Goal: Answer question/provide support

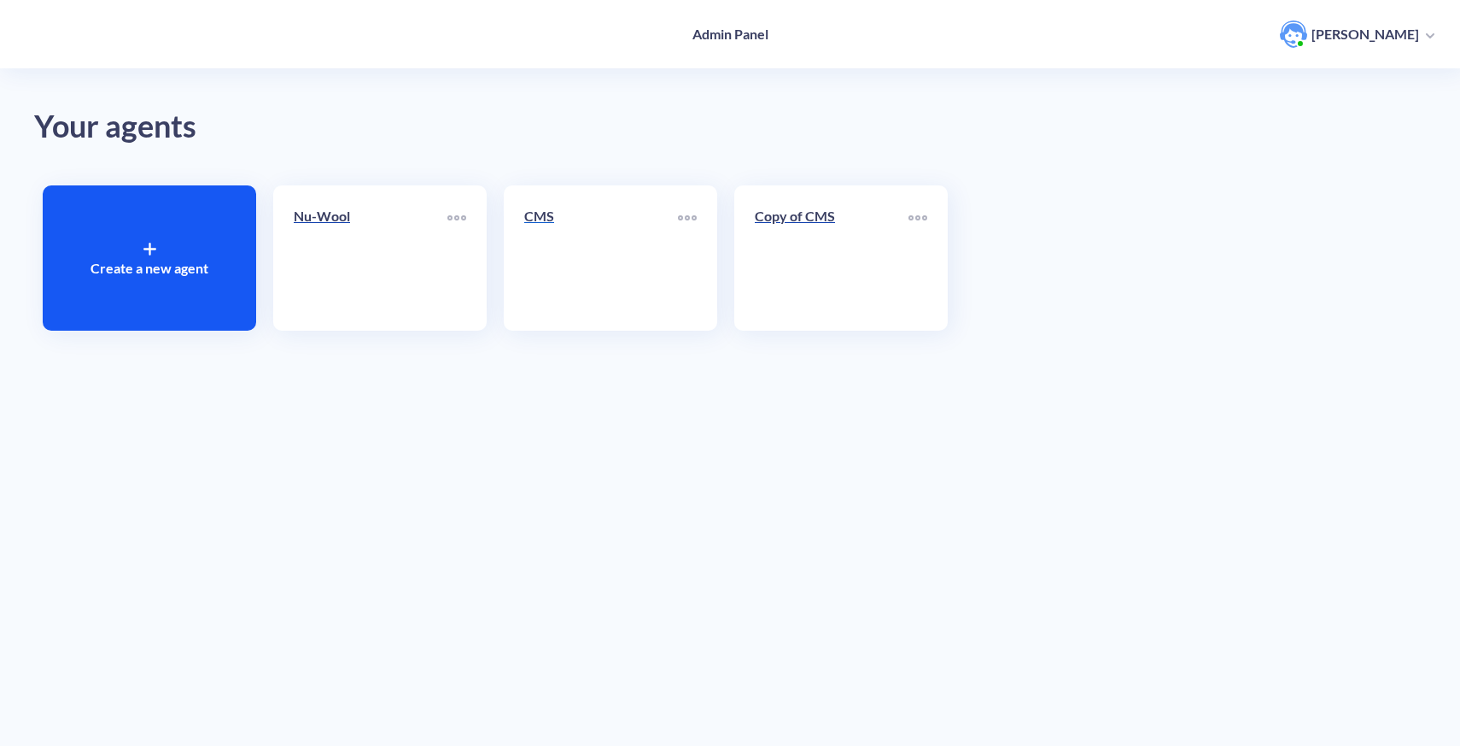
click at [658, 306] on link "CMS" at bounding box center [601, 258] width 154 height 104
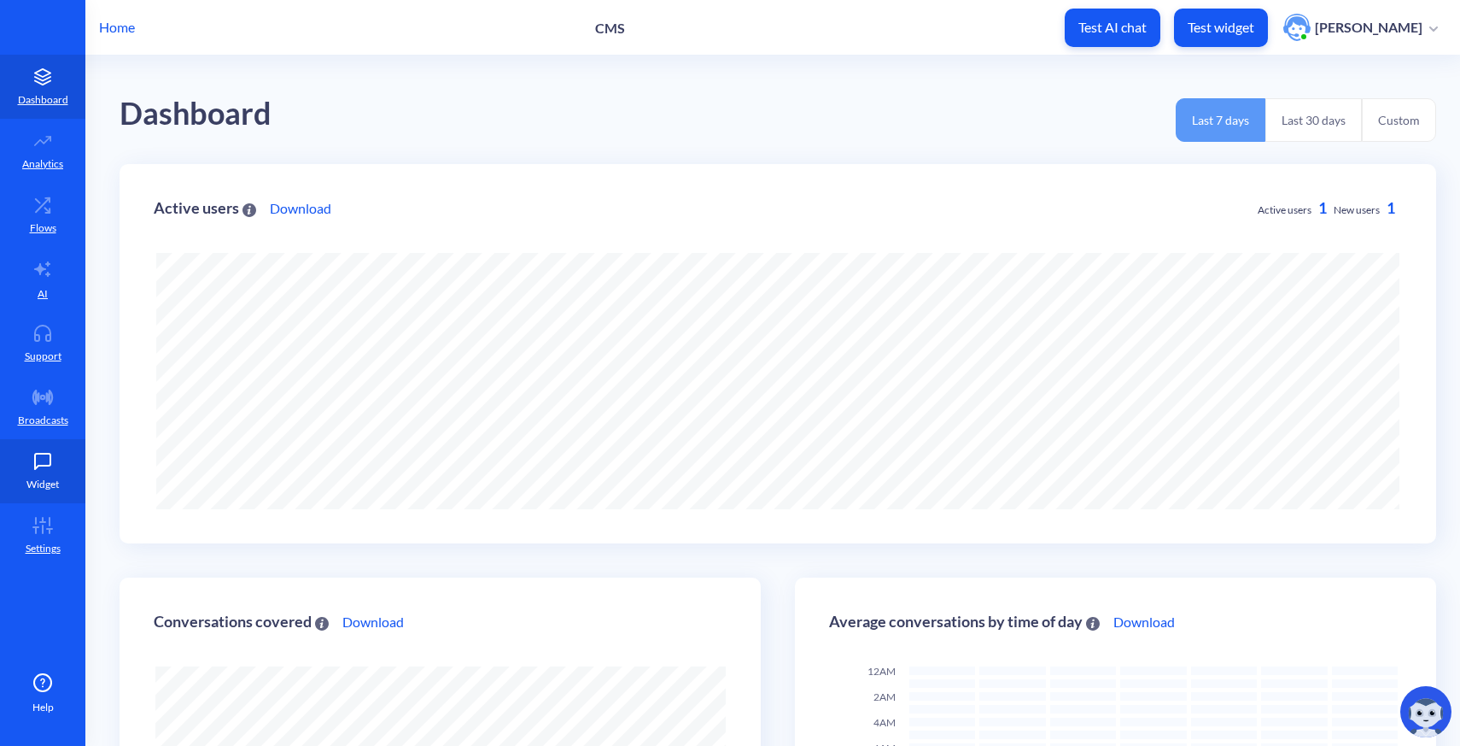
click at [47, 457] on icon at bounding box center [43, 461] width 34 height 17
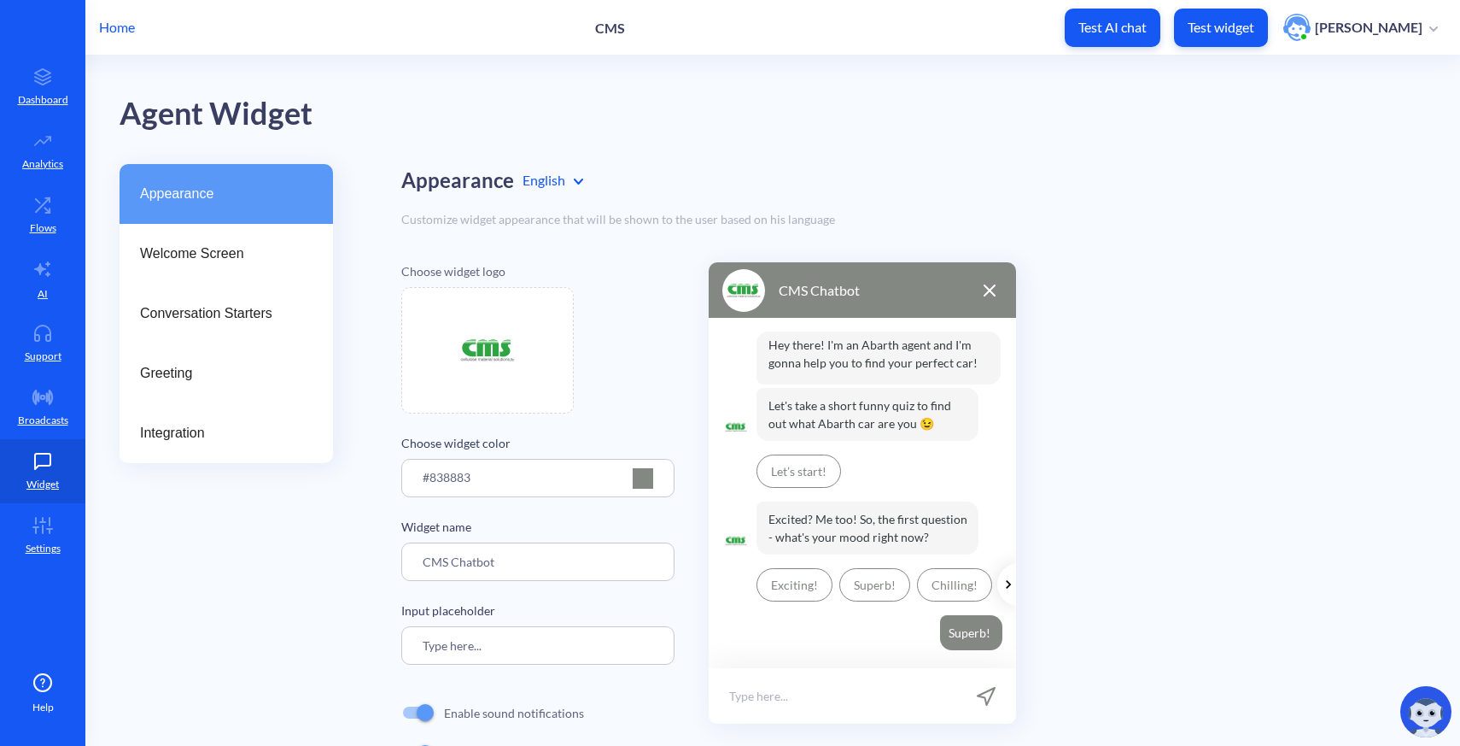
click at [641, 477] on div at bounding box center [643, 478] width 20 height 20
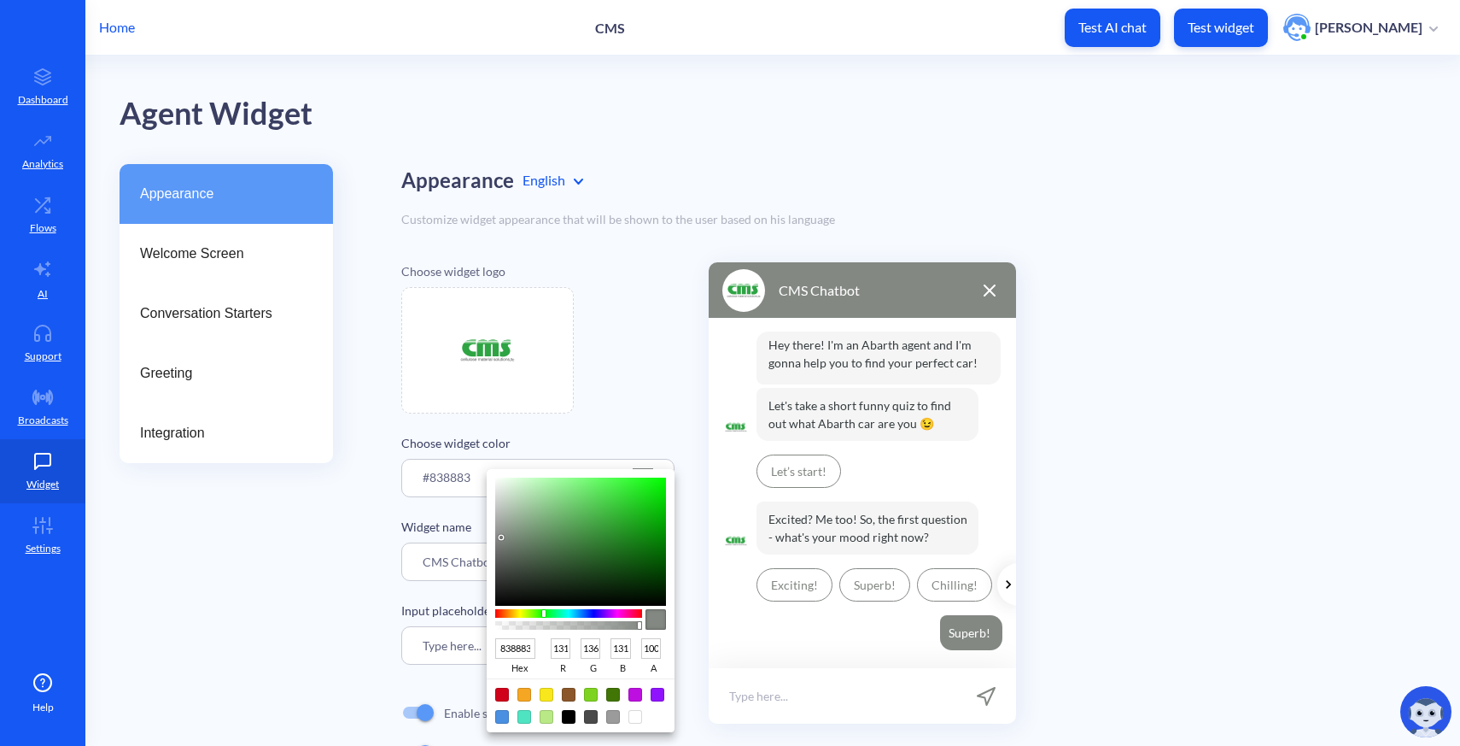
type input "7B7E7B"
type input "123"
type input "126"
type input "123"
type input "5F5F5F"
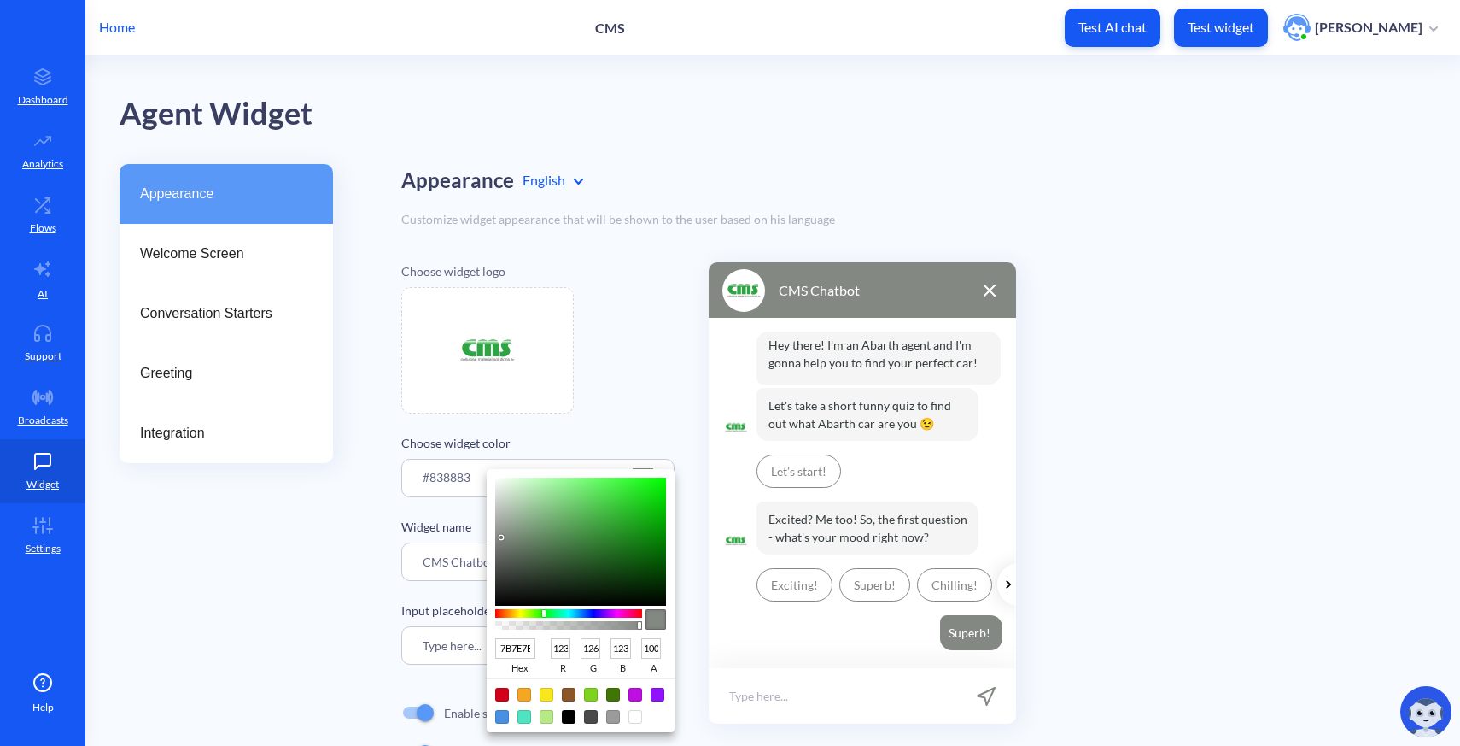
type input "95"
type input "494949"
type input "73"
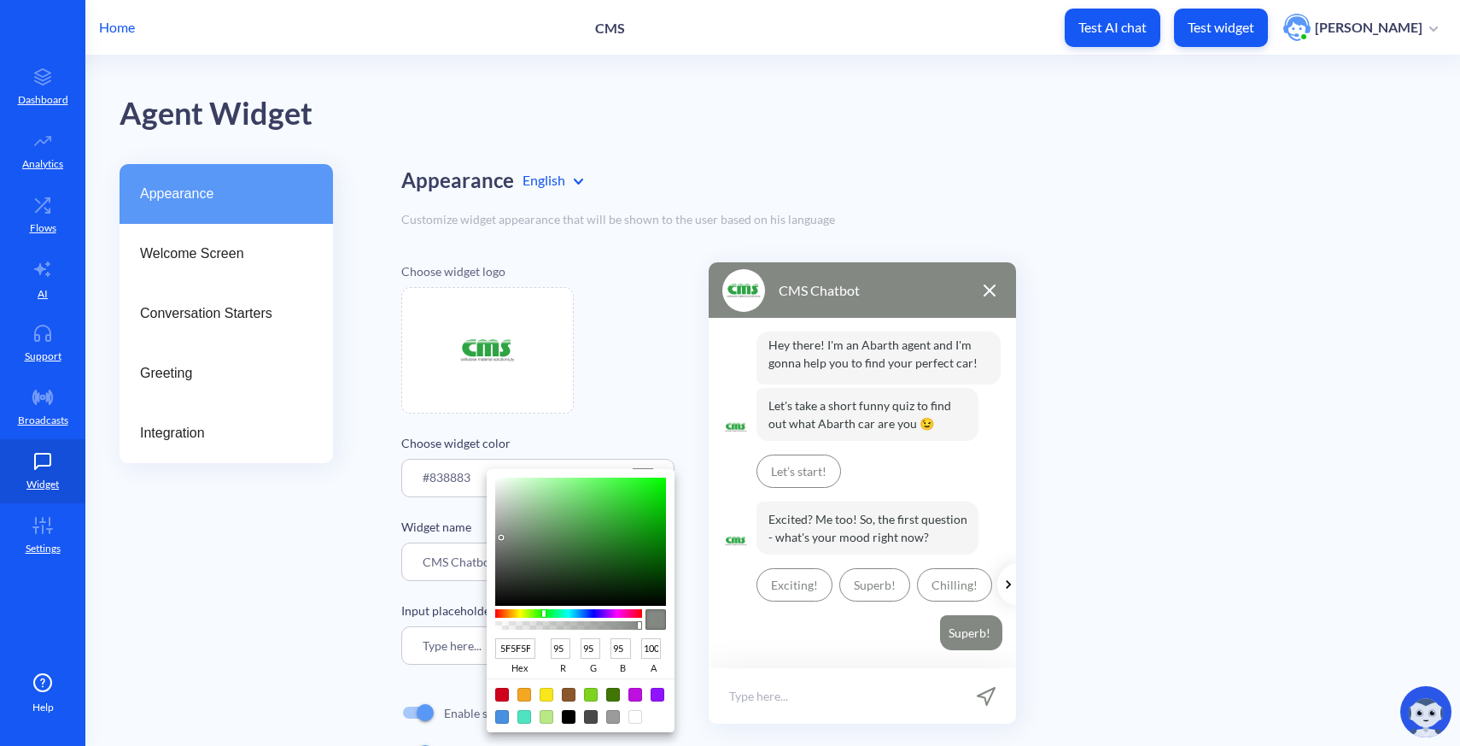
type input "73"
type input "3D3D3D"
type input "61"
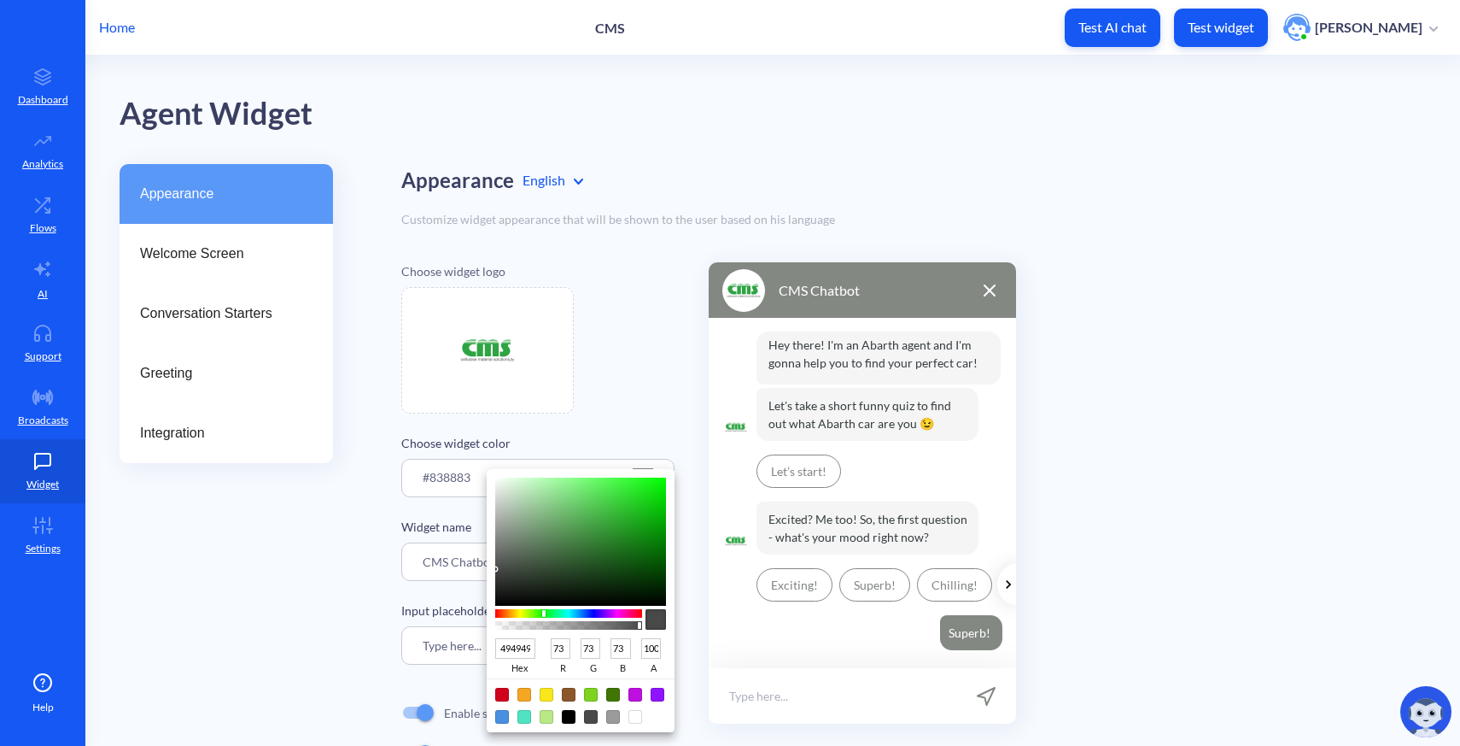
type input "61"
type input "313131"
type input "49"
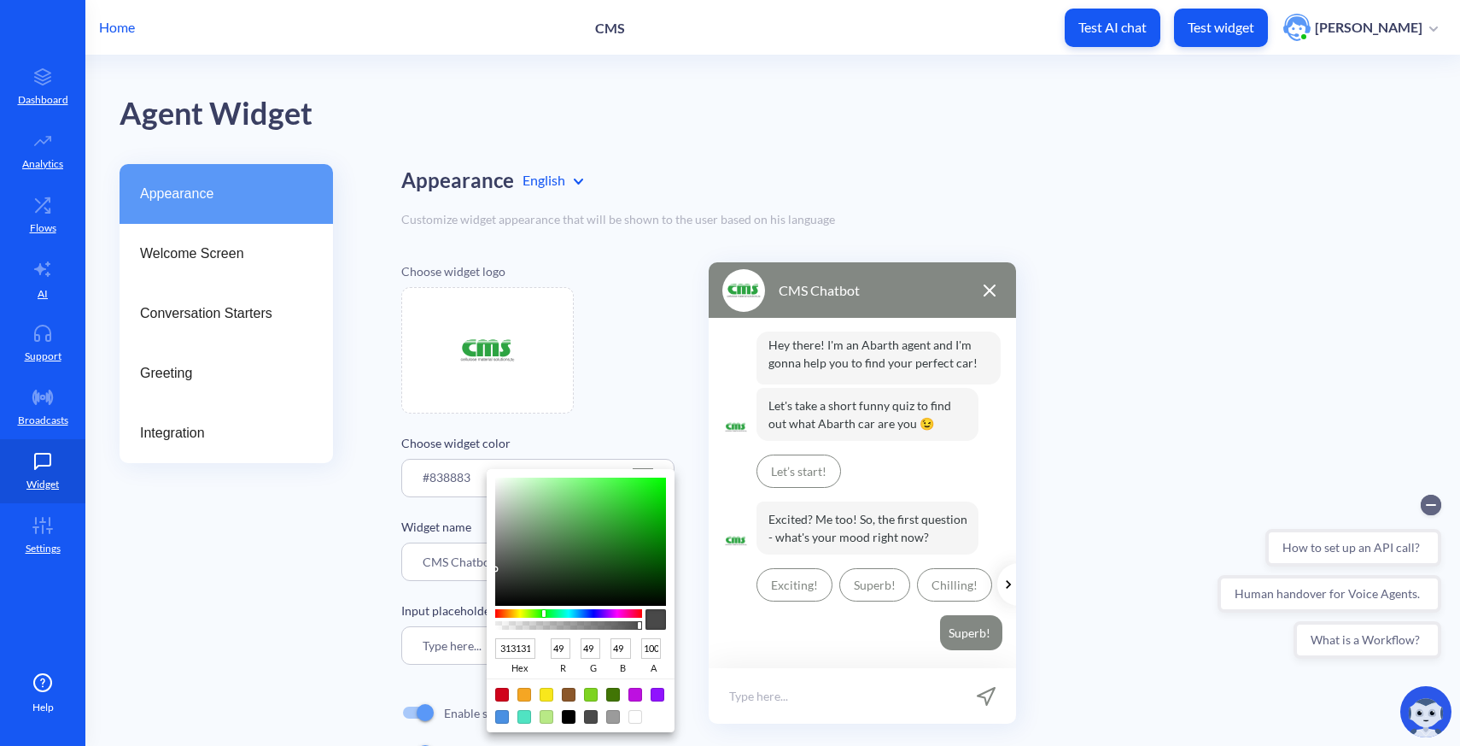
type input "252525"
type input "37"
type input "191919"
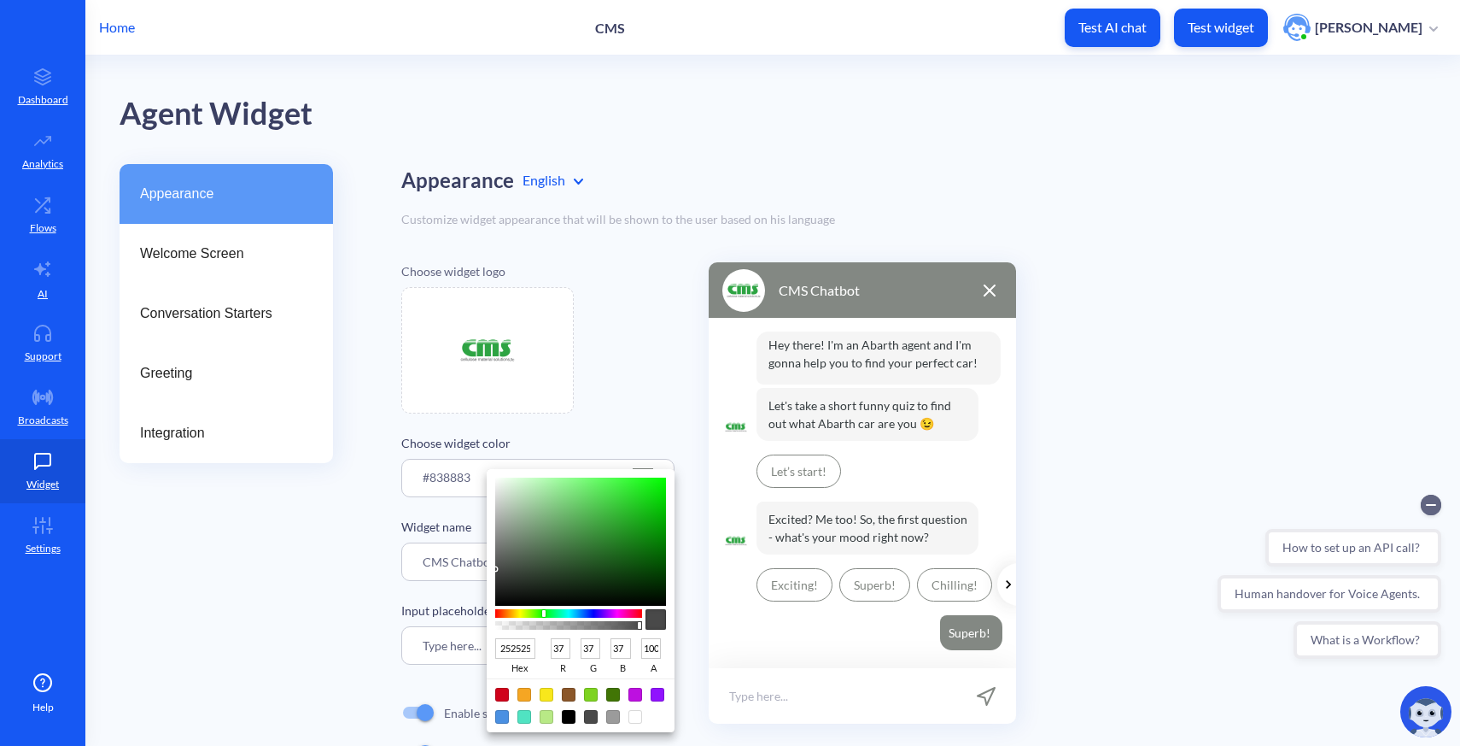
type input "25"
type input "050505"
type input "5"
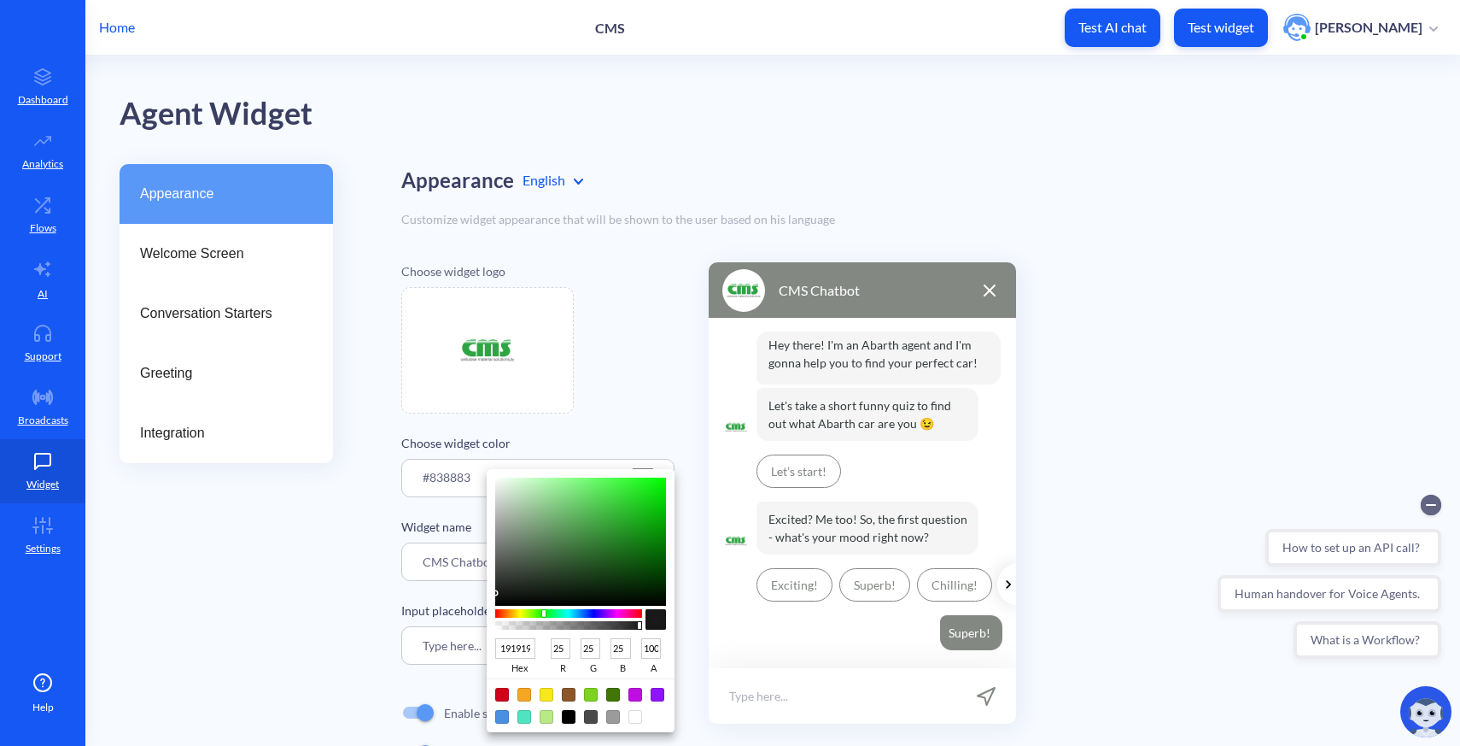
type input "5"
type input "000000"
type input "0"
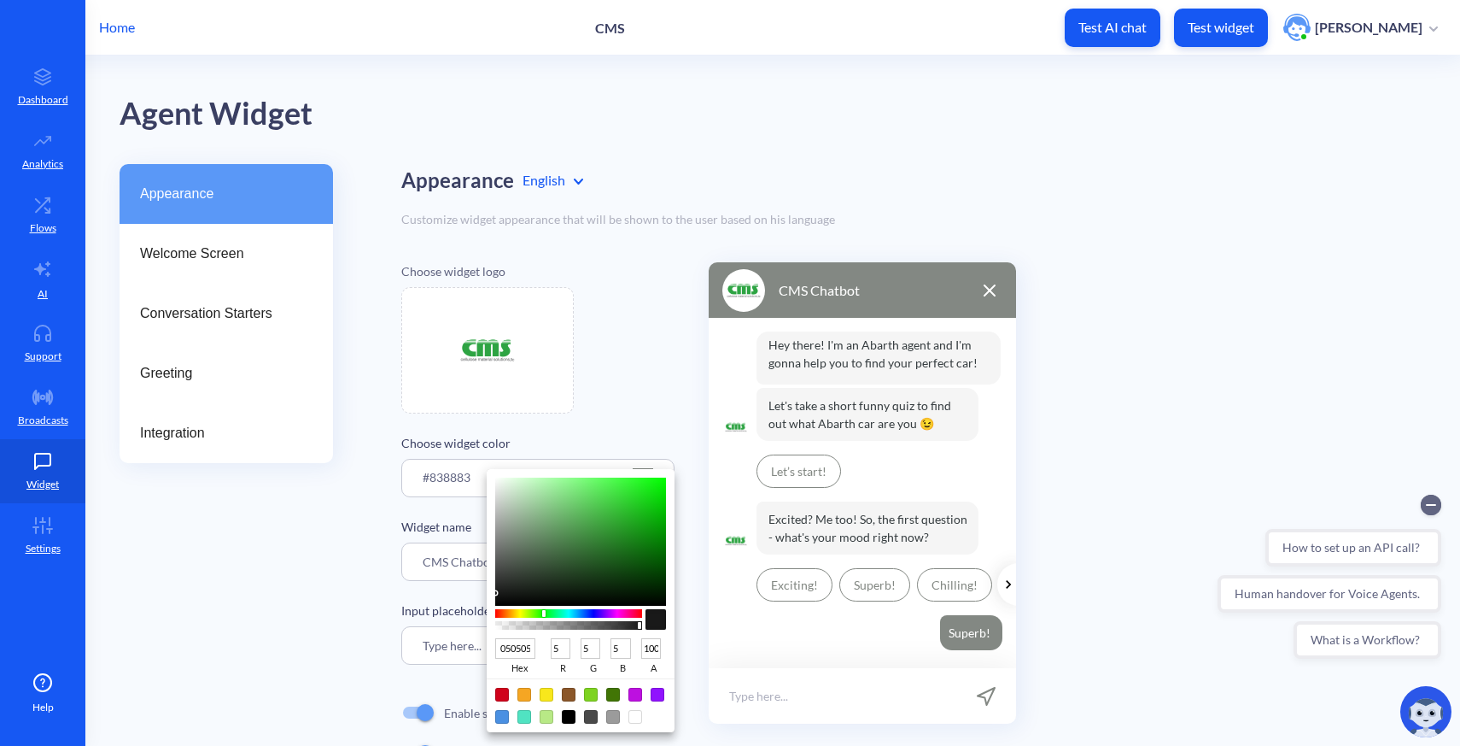
type input "0"
drag, startPoint x: 502, startPoint y: 537, endPoint x: 485, endPoint y: 628, distance: 92.1
click at [485, 628] on div "000000 hex 0 r 0 g 0 b 100 a" at bounding box center [730, 373] width 1460 height 746
click at [1121, 547] on div at bounding box center [730, 373] width 1460 height 746
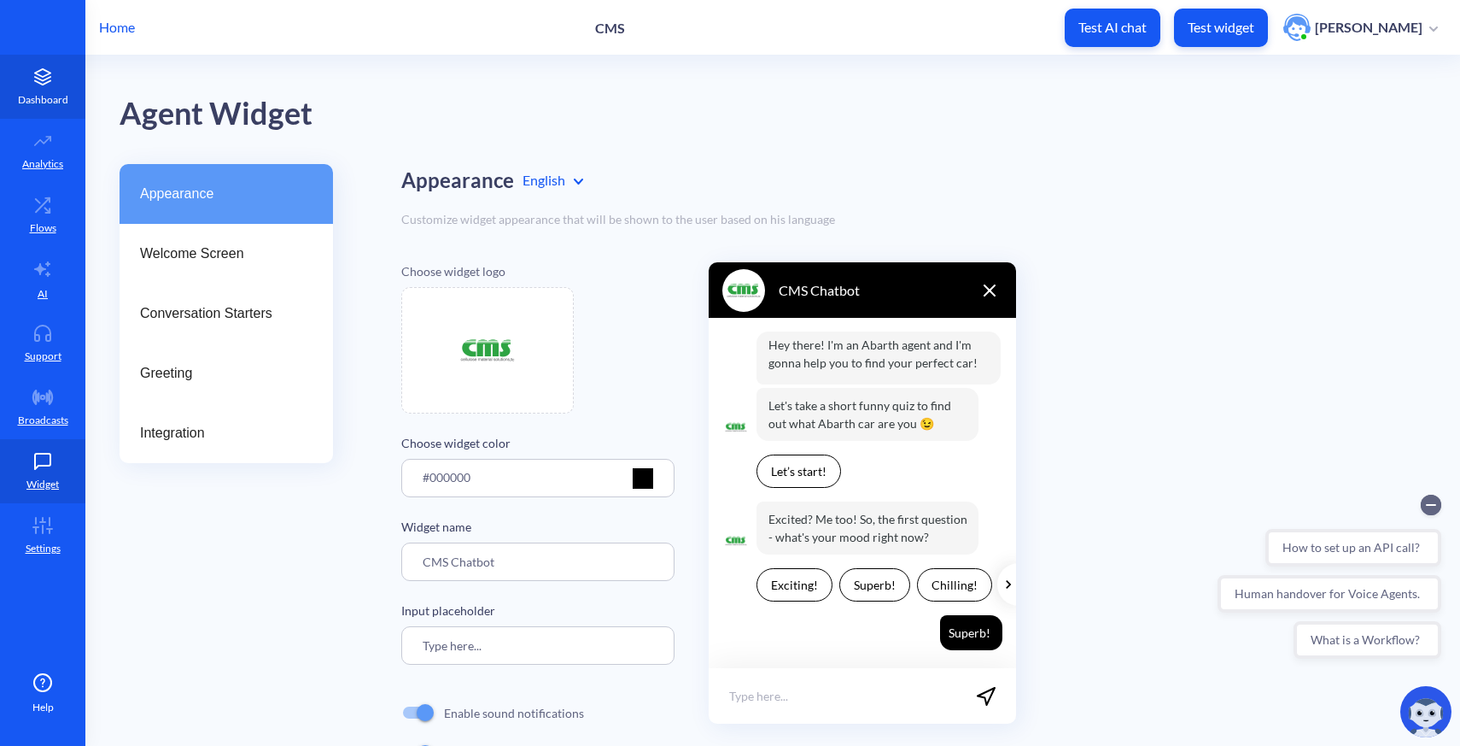
click at [31, 103] on p "Dashboard" at bounding box center [43, 99] width 50 height 15
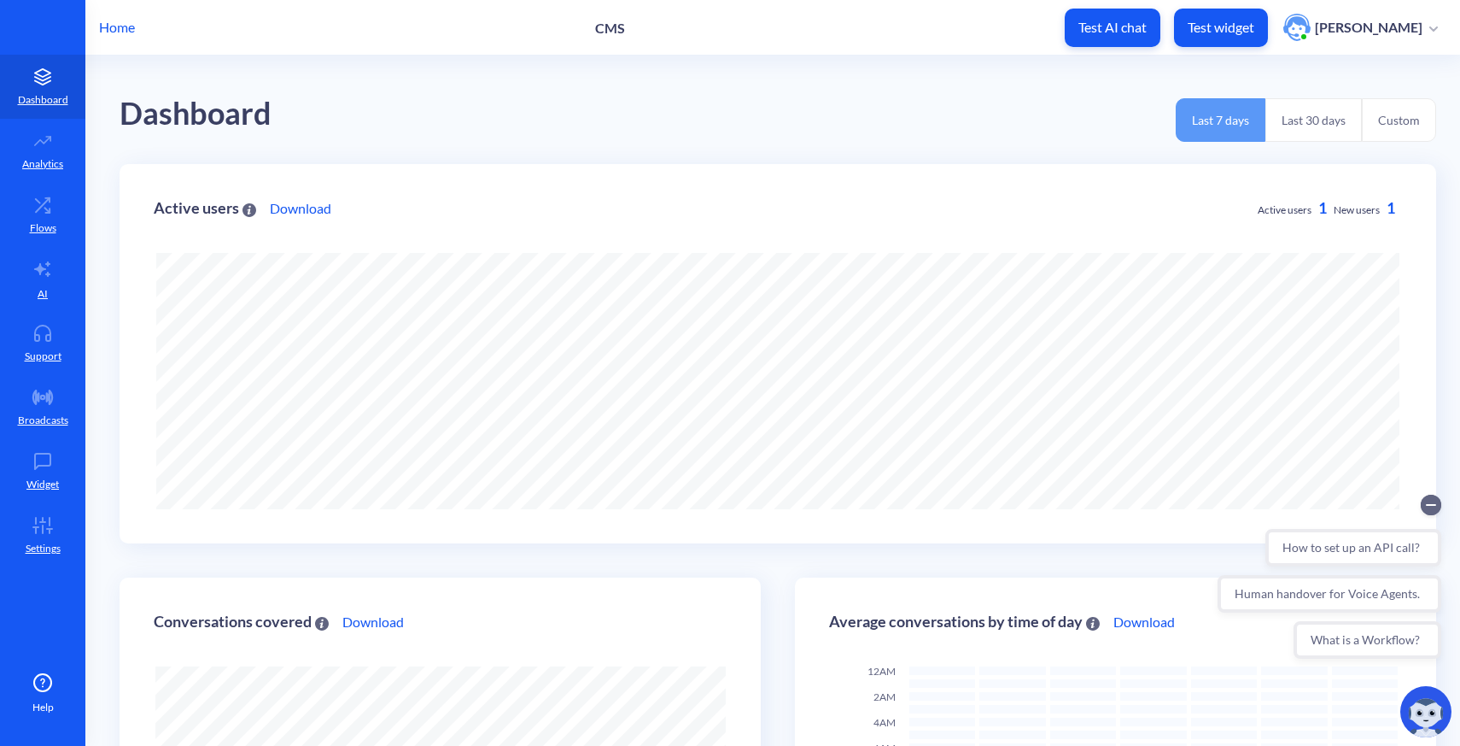
scroll to position [746, 1460]
click at [112, 32] on p "Home" at bounding box center [117, 27] width 36 height 20
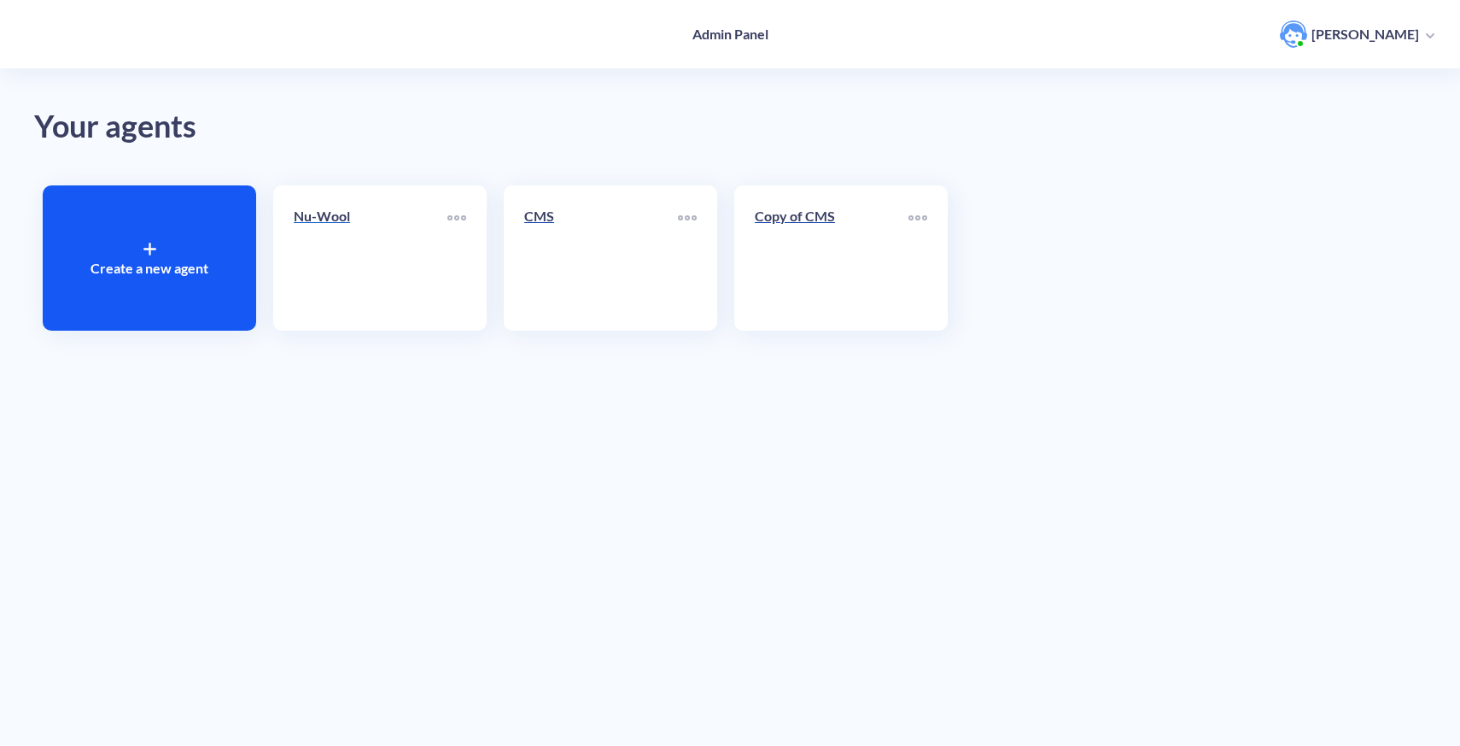
click at [348, 276] on link "Nu-Wool" at bounding box center [371, 258] width 154 height 104
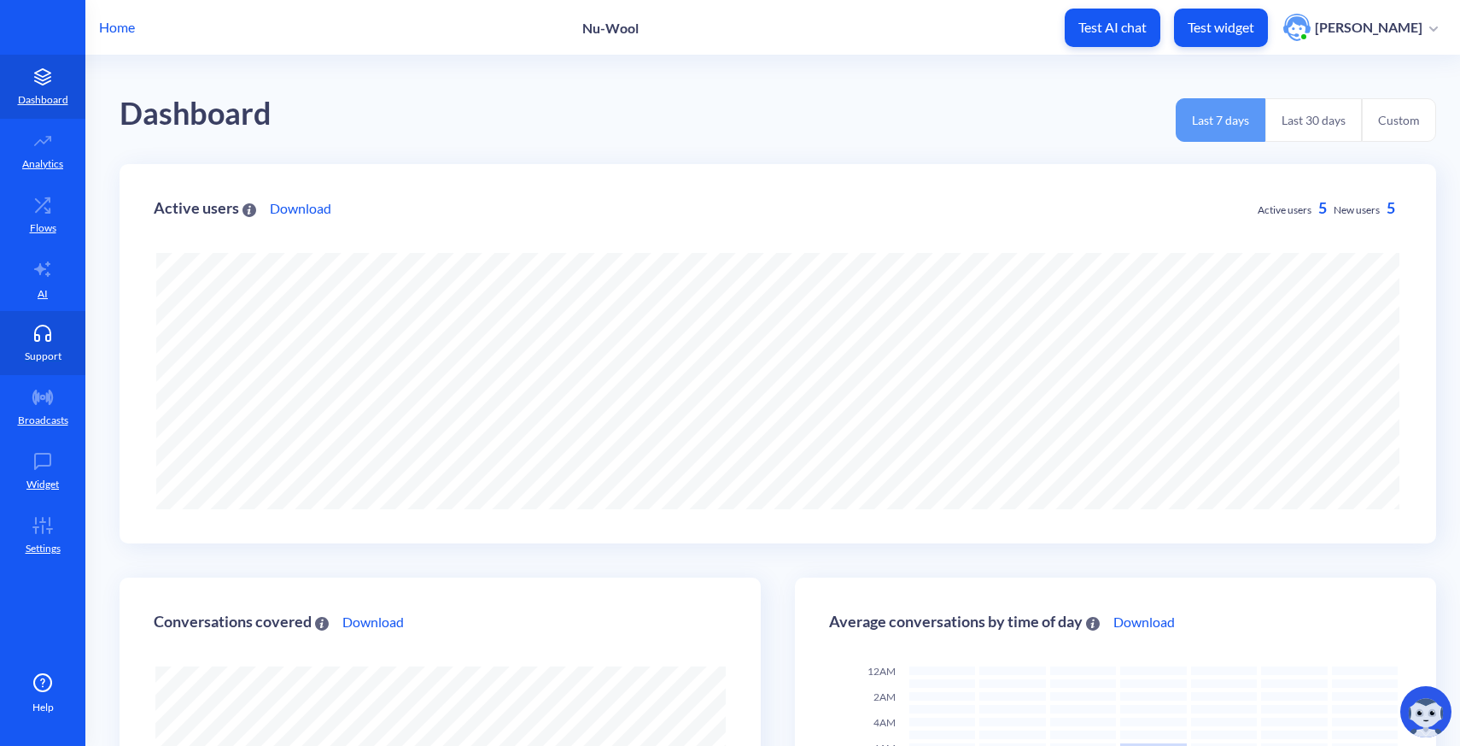
scroll to position [746, 1460]
click at [40, 337] on icon at bounding box center [43, 333] width 34 height 17
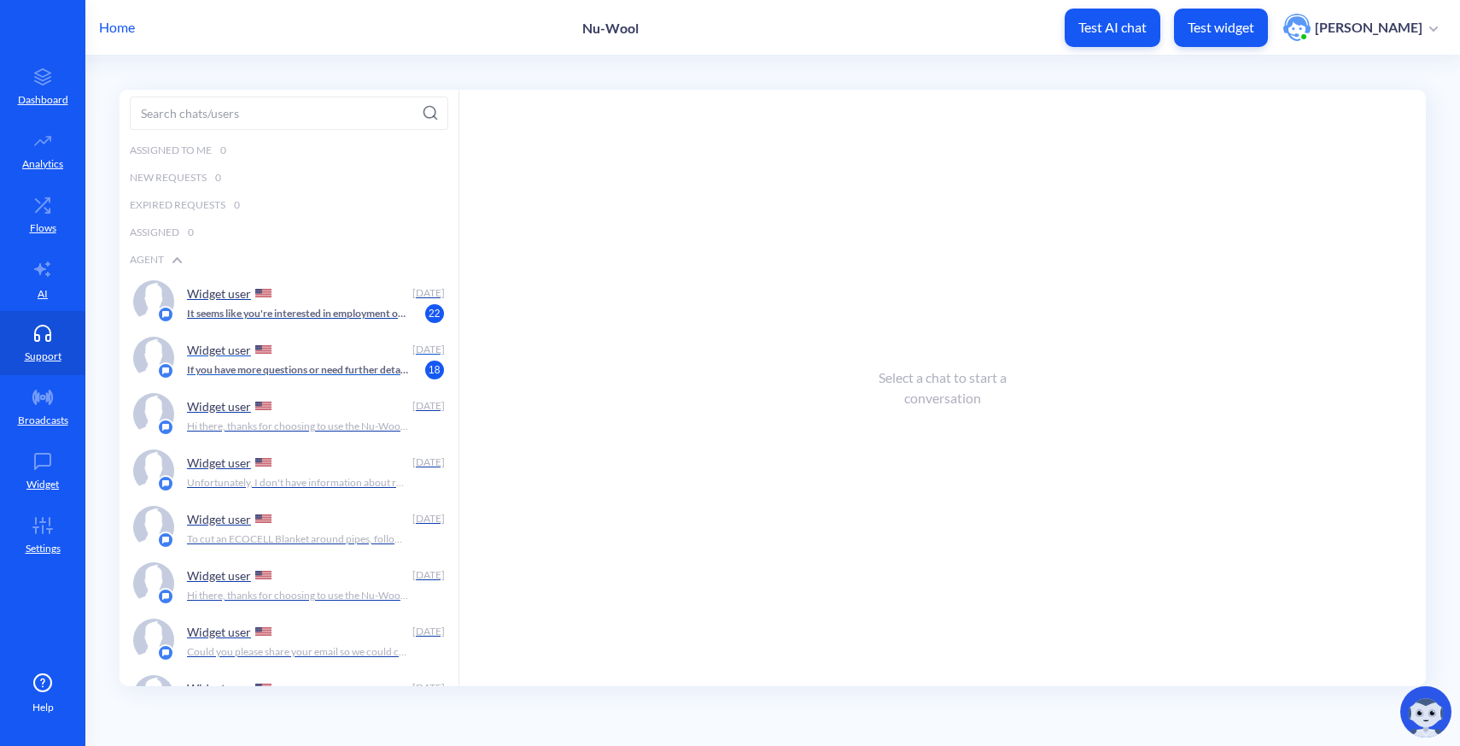
click at [320, 367] on p "If you have more questions or need further details, feel free to ask!" at bounding box center [298, 369] width 222 height 15
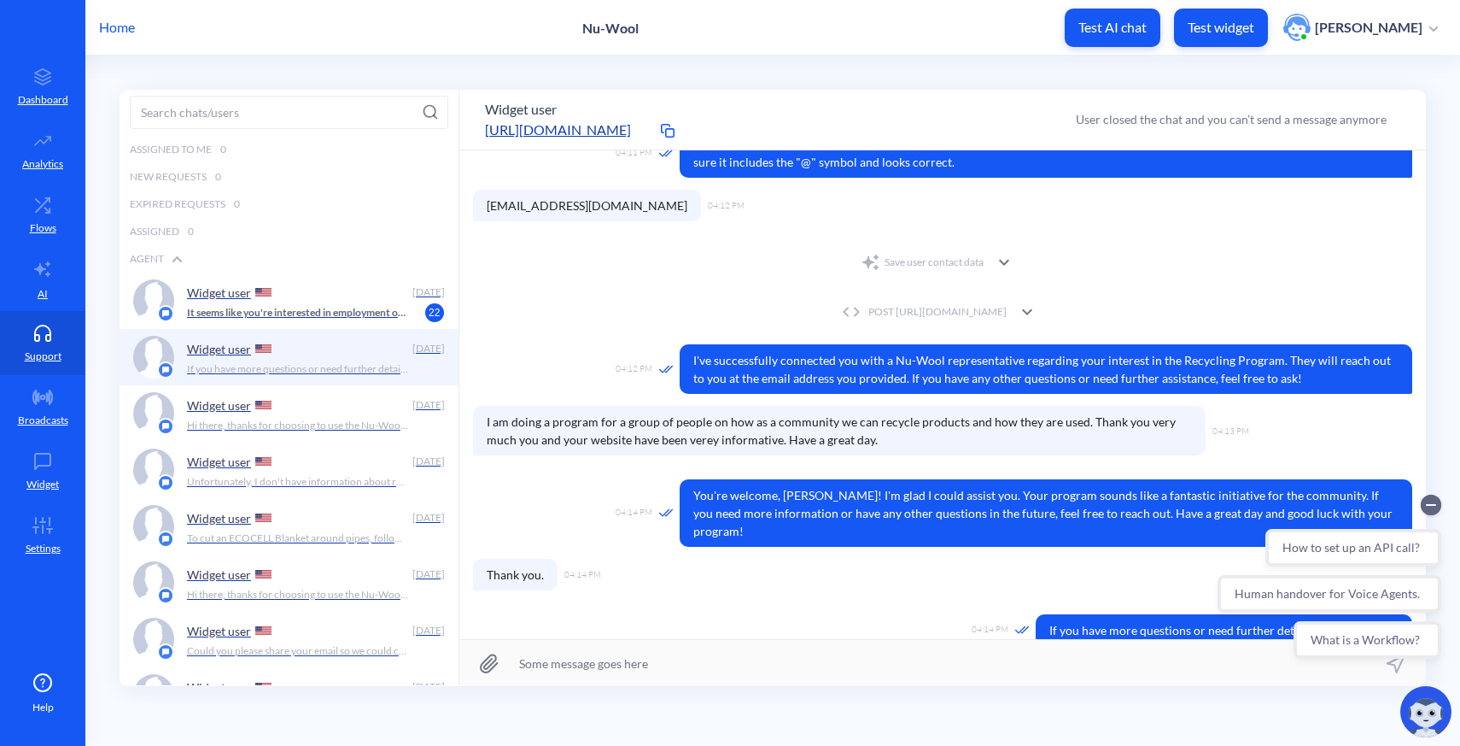
scroll to position [876, 0]
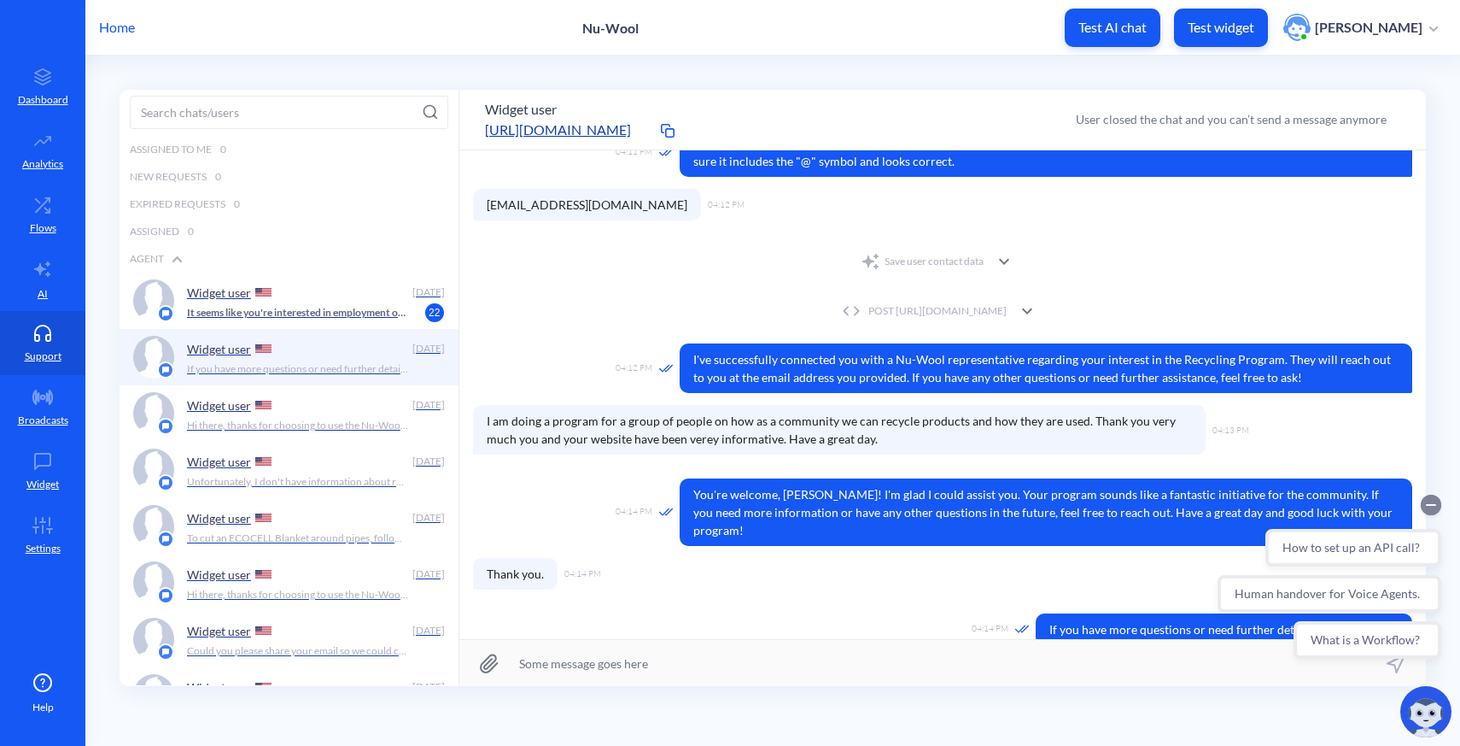
click at [1429, 507] on circle "Collapse conversation starters" at bounding box center [1431, 505] width 20 height 20
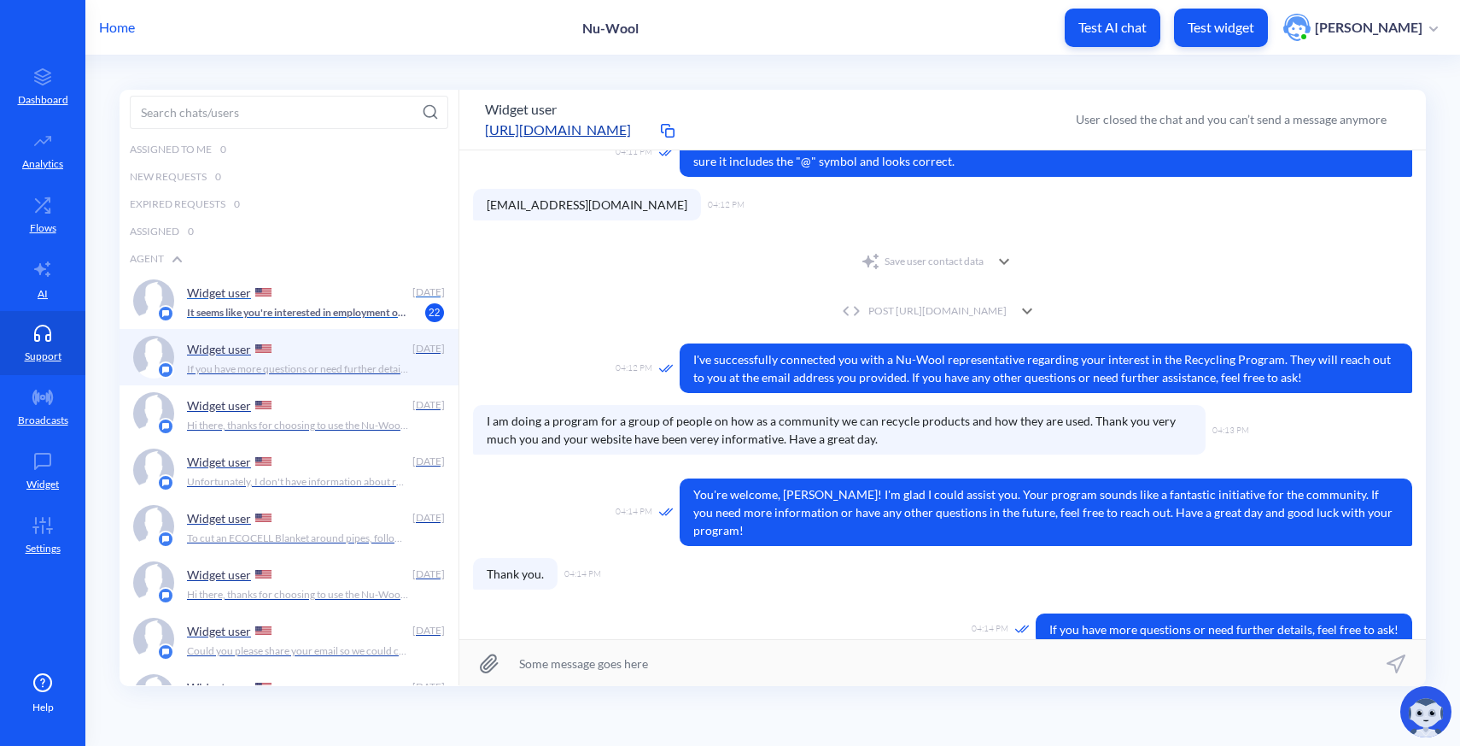
click at [289, 311] on p "It seems like you're interested in employment opportunities with Nu-Wool. To pr…" at bounding box center [298, 312] width 222 height 15
